Goal: Transaction & Acquisition: Purchase product/service

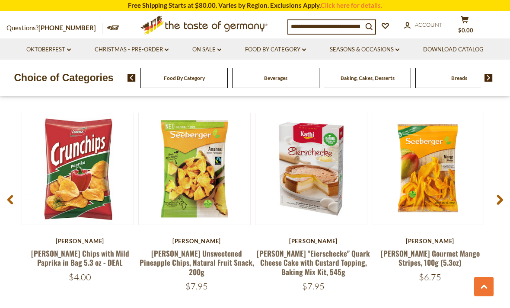
scroll to position [600, 0]
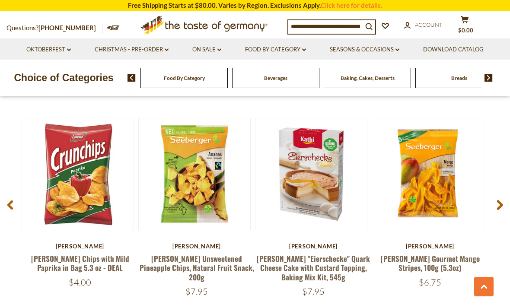
click at [303, 27] on input at bounding box center [325, 26] width 74 height 12
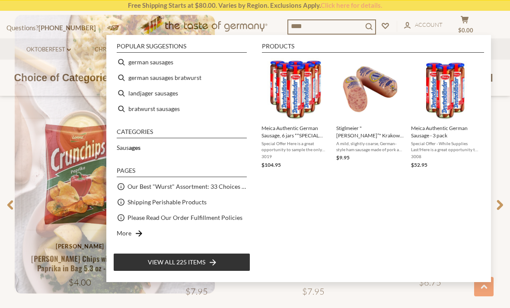
click at [176, 66] on li "german sausages" at bounding box center [181, 62] width 137 height 16
type input "**********"
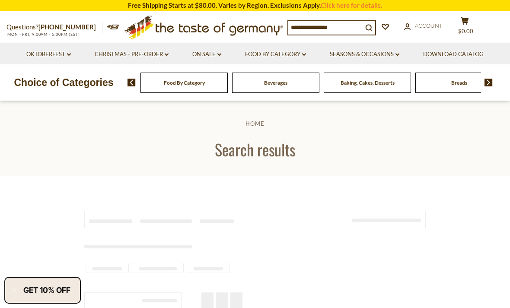
type input "**********"
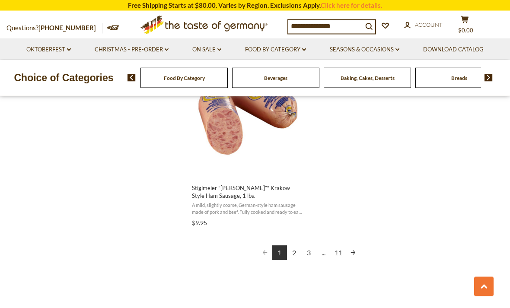
scroll to position [1536, 0]
click at [353, 251] on link "Next page" at bounding box center [353, 253] width 15 height 15
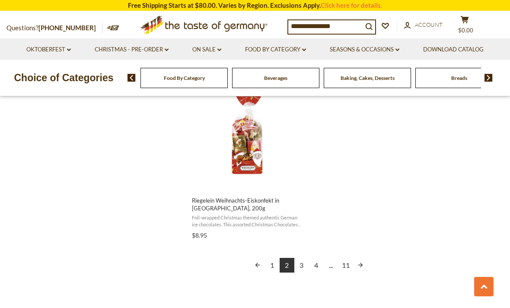
scroll to position [1574, 0]
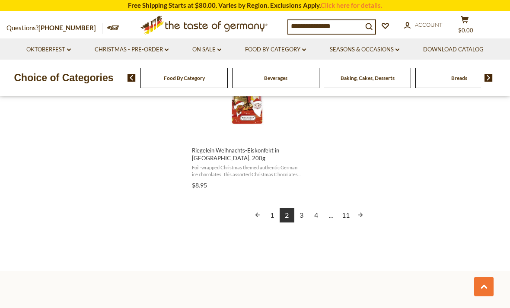
click at [304, 208] on link "3" at bounding box center [301, 215] width 15 height 15
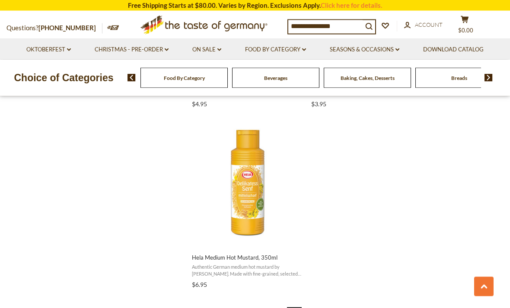
scroll to position [1501, 0]
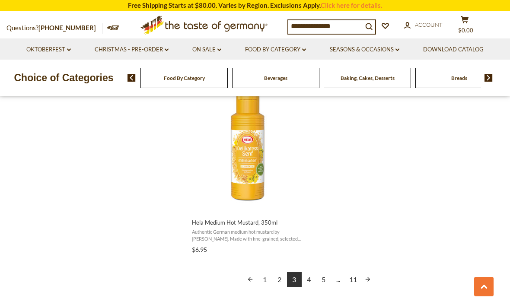
click at [374, 278] on link "Next page" at bounding box center [368, 279] width 15 height 15
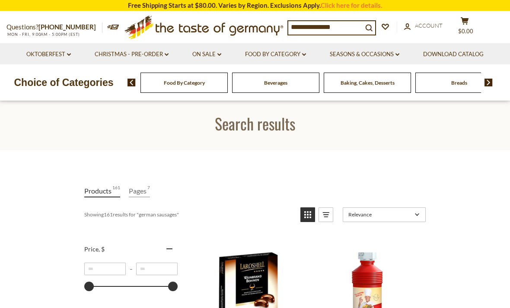
scroll to position [20, 0]
